Goal: Task Accomplishment & Management: Use online tool/utility

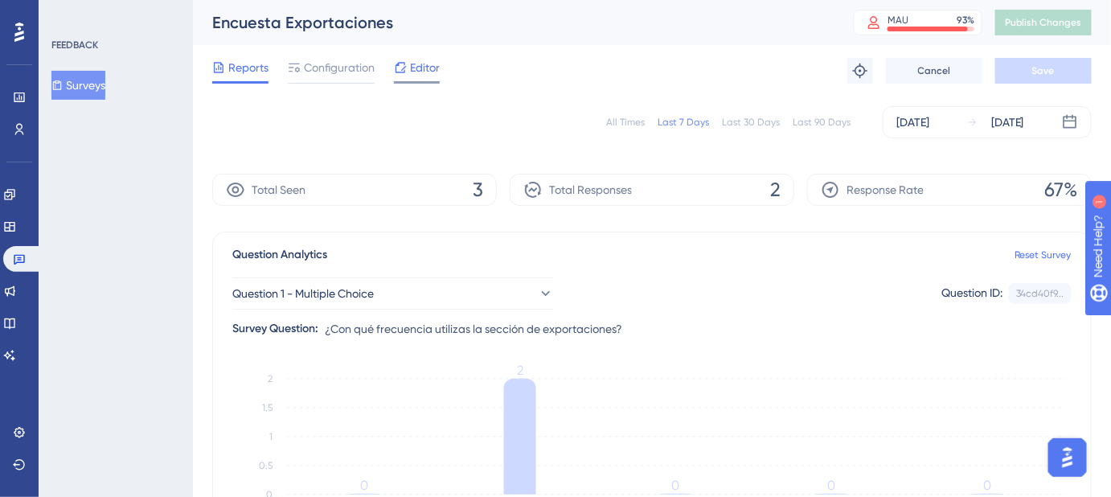
click at [404, 72] on icon at bounding box center [400, 67] width 13 height 13
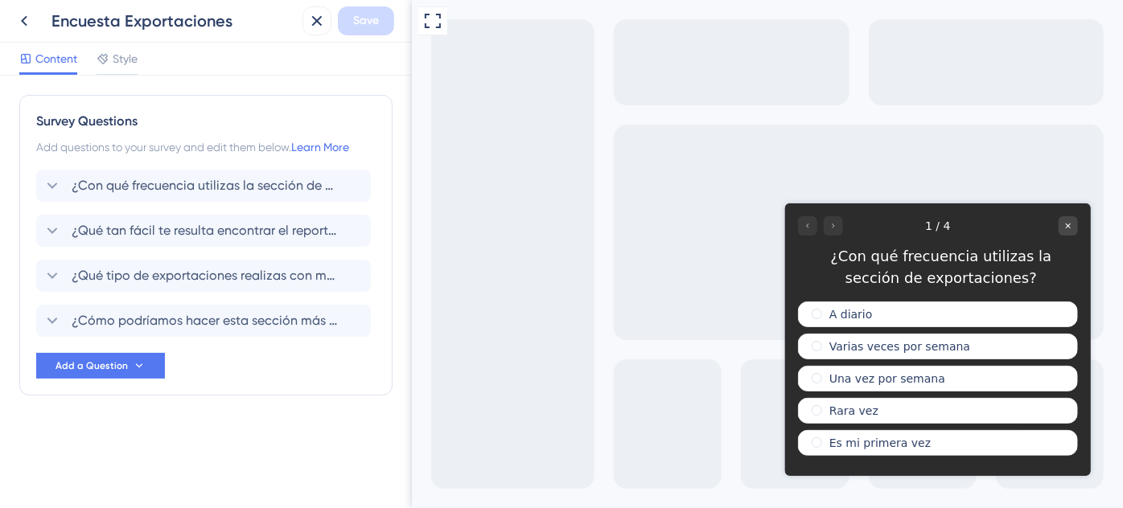
click at [830, 224] on div at bounding box center [819, 225] width 45 height 19
click at [843, 232] on div "1 / 4" at bounding box center [937, 225] width 280 height 19
click at [837, 339] on label "Varias veces por semana" at bounding box center [898, 345] width 141 height 13
click at [828, 230] on div at bounding box center [819, 225] width 45 height 19
click at [856, 374] on label "Neutral" at bounding box center [849, 378] width 42 height 13
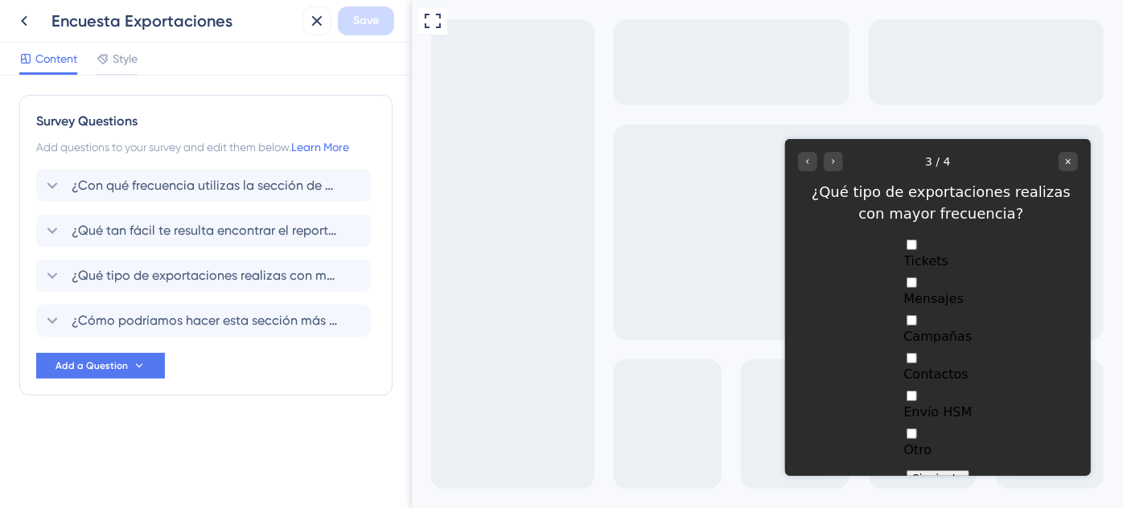
drag, startPoint x: 943, startPoint y: 446, endPoint x: 1135, endPoint y: 413, distance: 195.1
click at [943, 470] on button "Siguiente" at bounding box center [937, 478] width 64 height 17
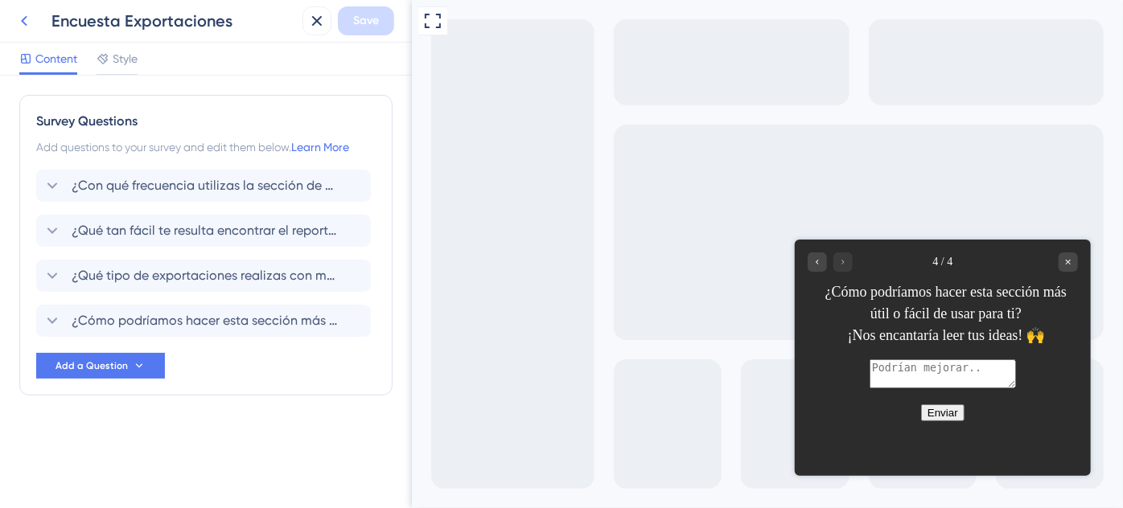
click at [26, 18] on icon at bounding box center [24, 21] width 6 height 10
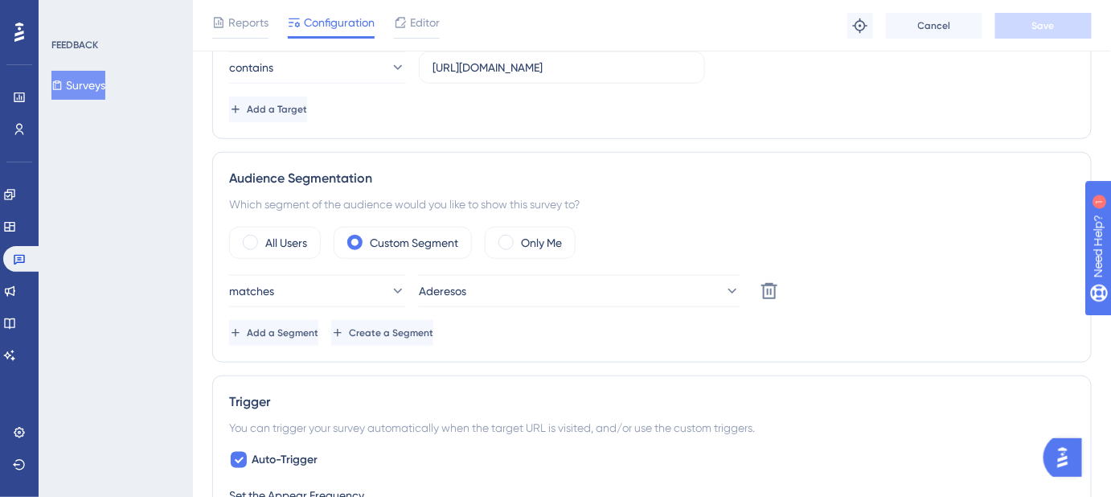
scroll to position [438, 0]
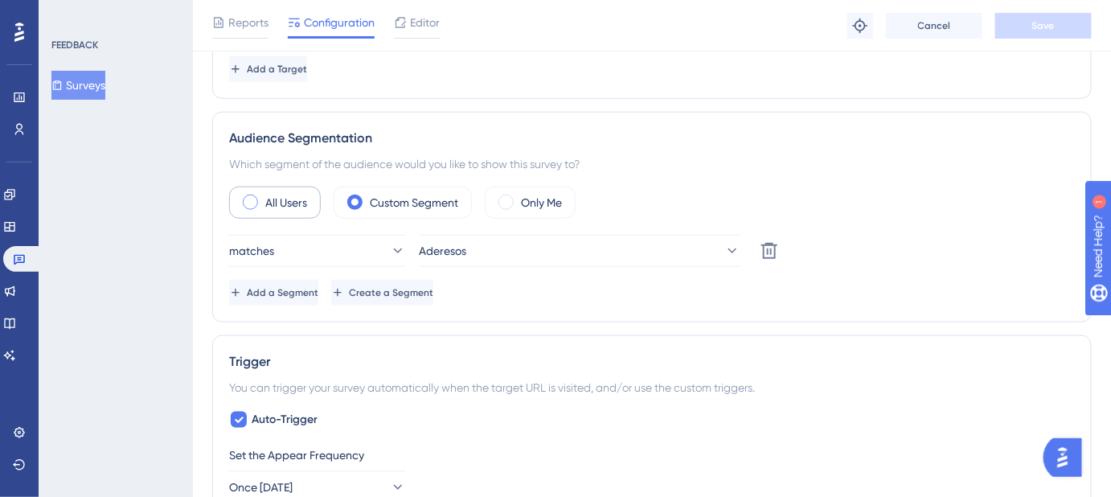
click at [300, 211] on div "All Users" at bounding box center [275, 203] width 92 height 32
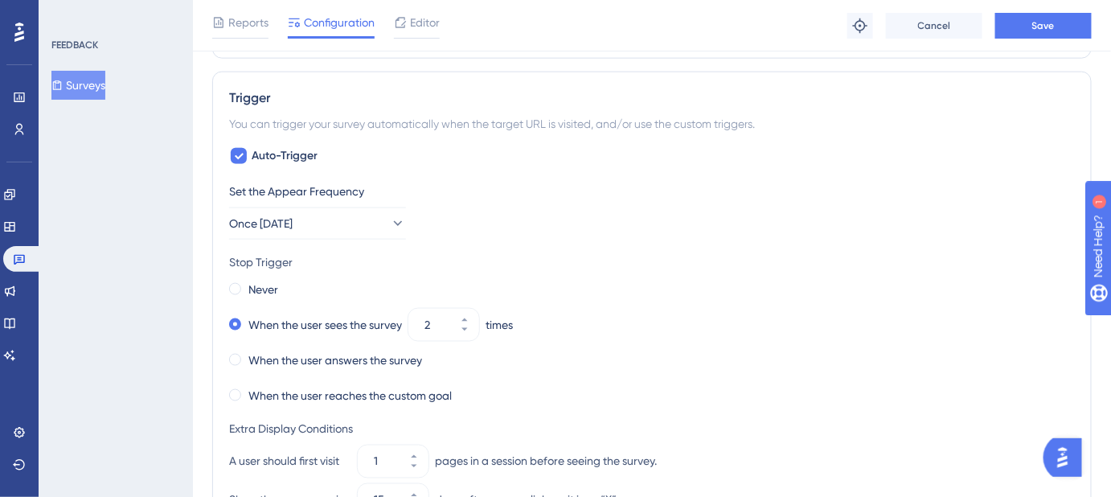
scroll to position [596, 0]
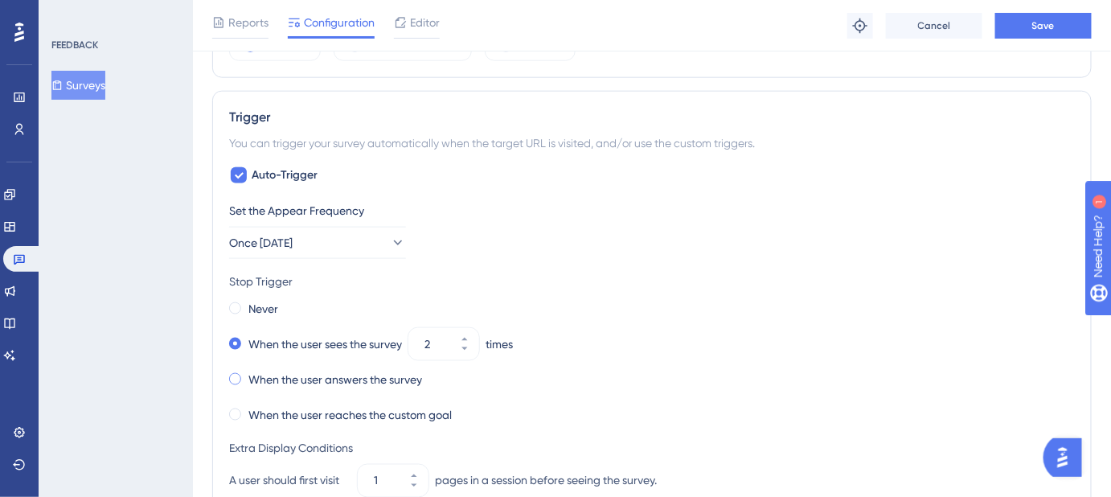
click at [272, 375] on label "When the user answers the survey" at bounding box center [335, 379] width 174 height 19
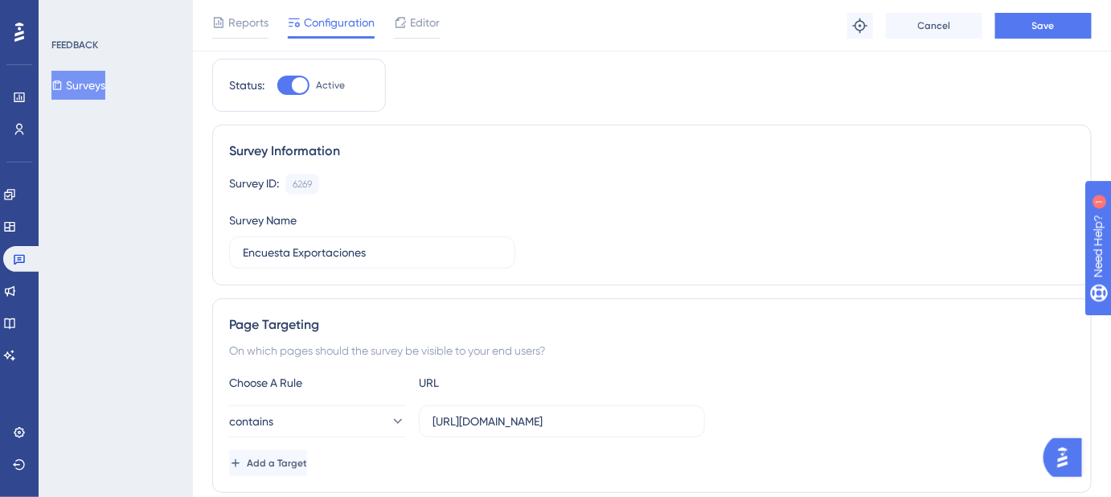
scroll to position [0, 0]
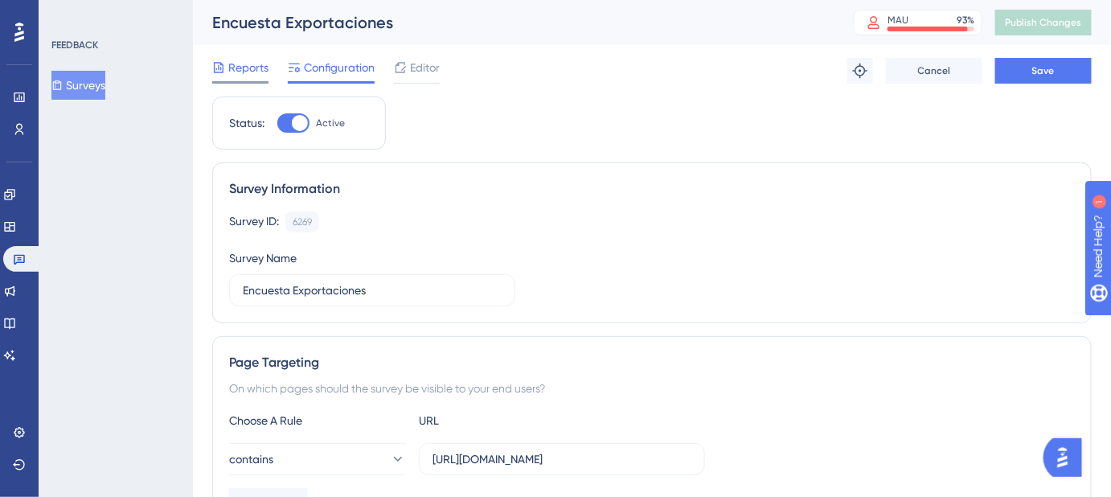
click at [258, 64] on span "Reports" at bounding box center [248, 67] width 40 height 19
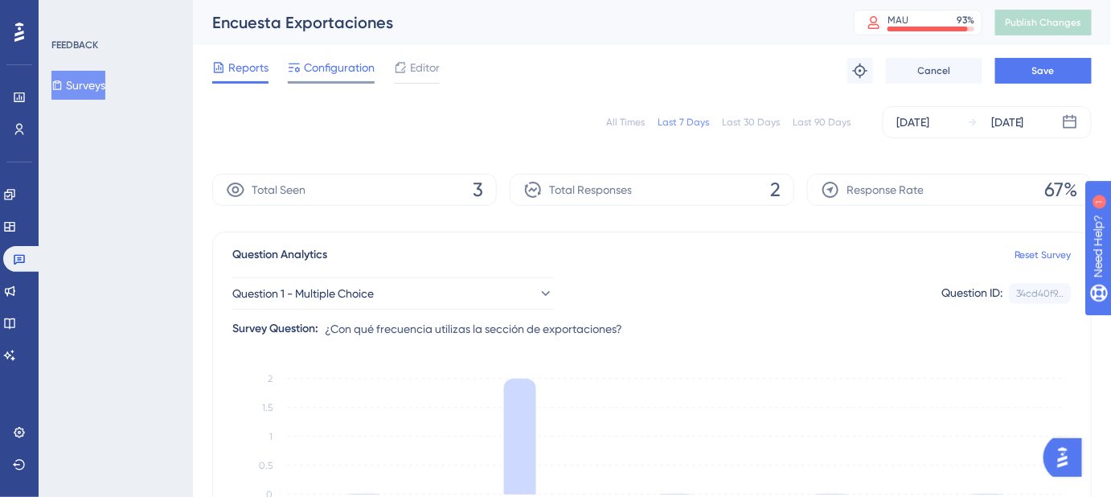
click at [324, 74] on span "Configuration" at bounding box center [339, 67] width 71 height 19
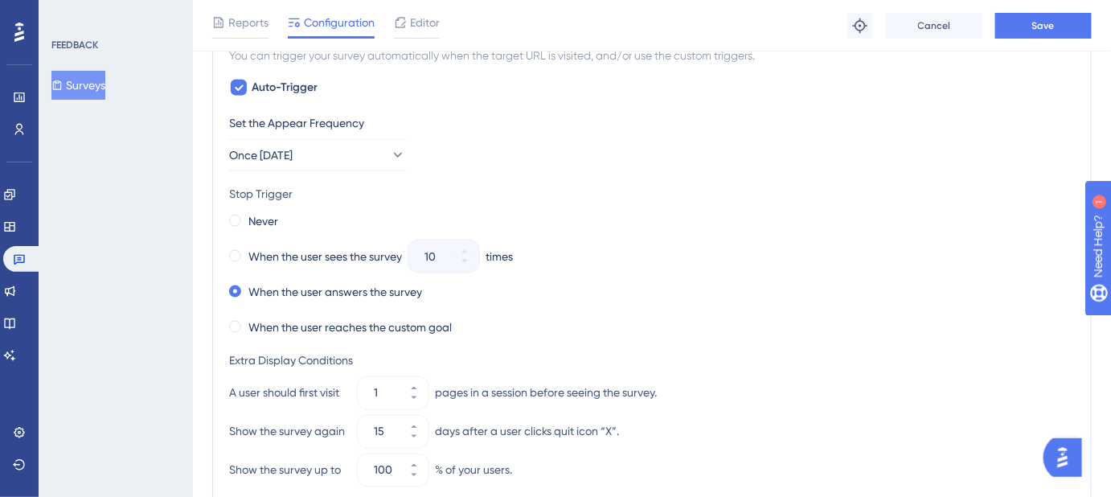
scroll to position [742, 0]
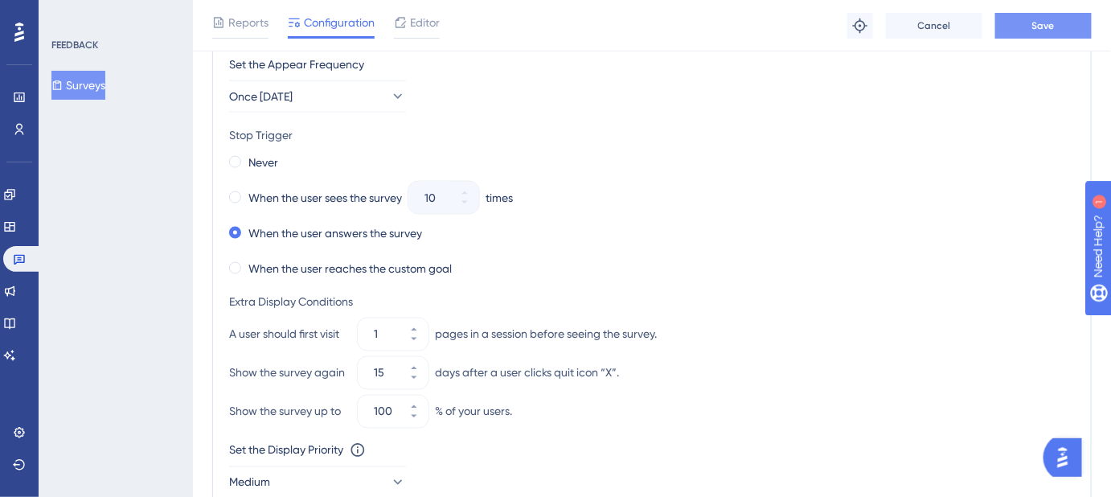
click at [1042, 17] on button "Save" at bounding box center [1044, 26] width 96 height 26
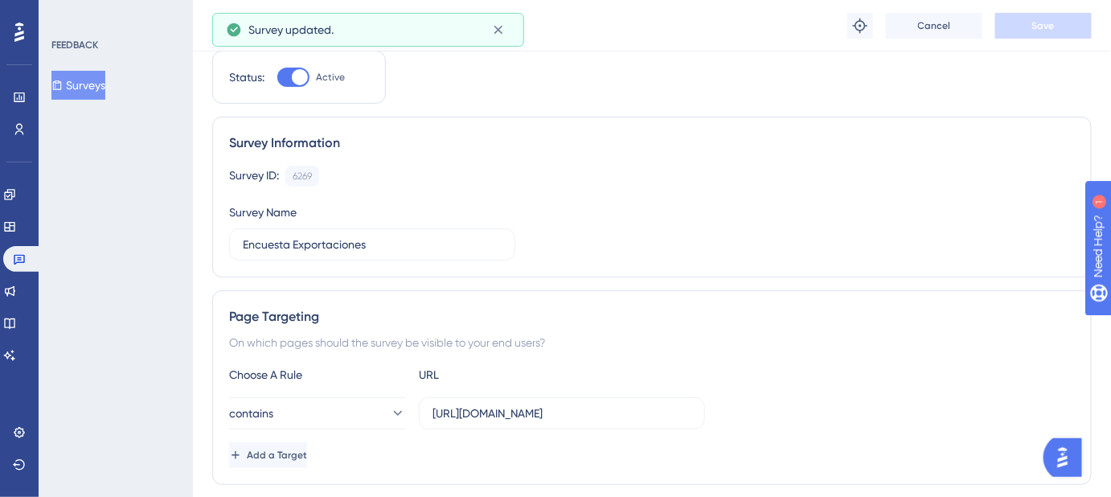
scroll to position [0, 0]
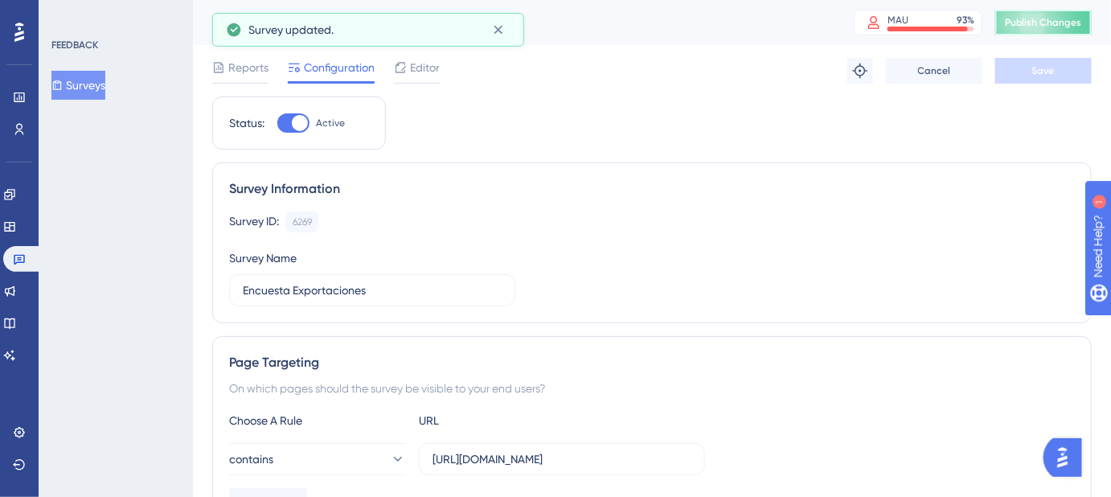
click at [1055, 31] on button "Publish Changes" at bounding box center [1044, 23] width 96 height 26
click at [500, 32] on icon at bounding box center [498, 30] width 9 height 9
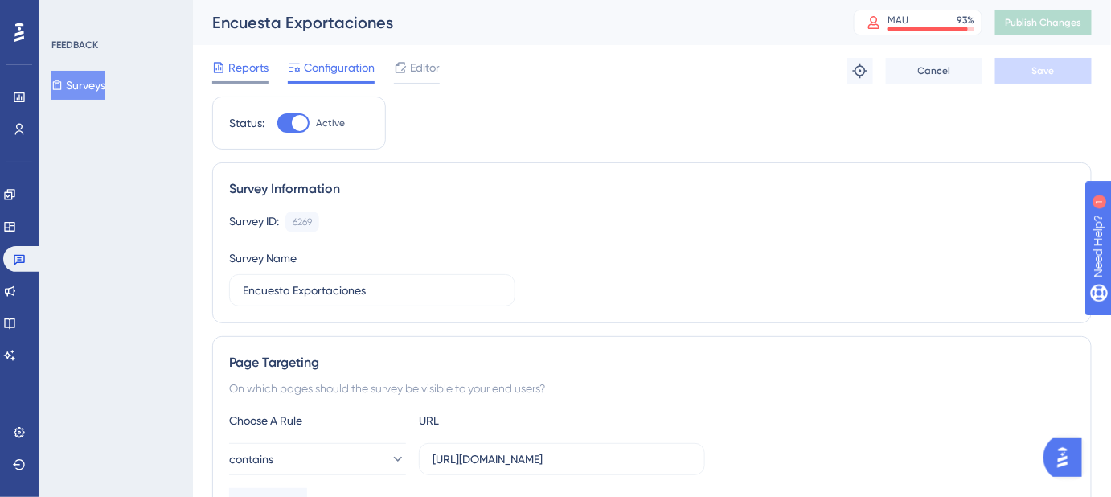
click at [231, 67] on span "Reports" at bounding box center [248, 67] width 40 height 19
